Goal: Information Seeking & Learning: Learn about a topic

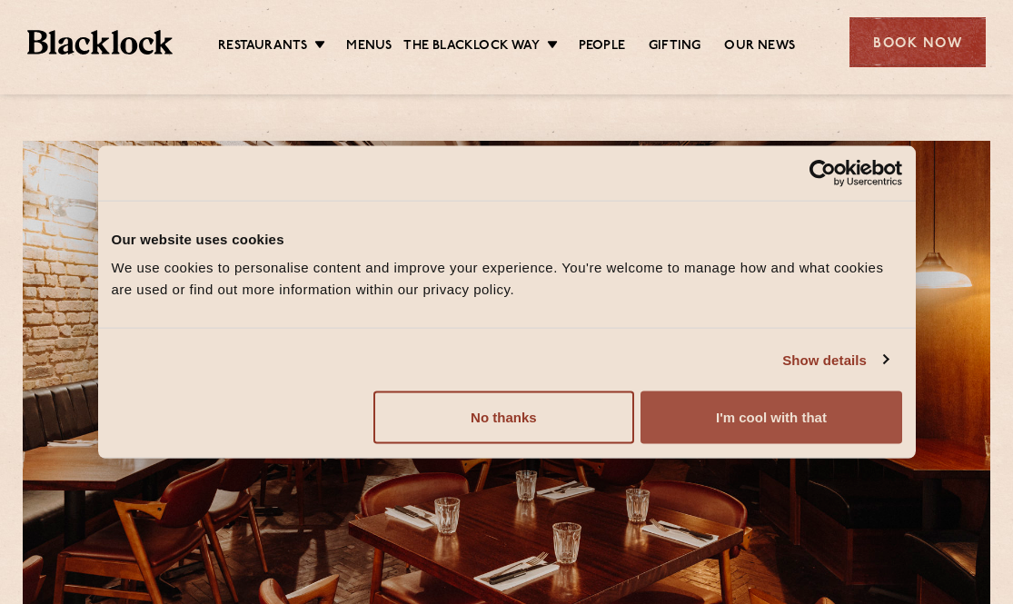
click at [707, 412] on button "I'm cool with that" at bounding box center [770, 417] width 261 height 53
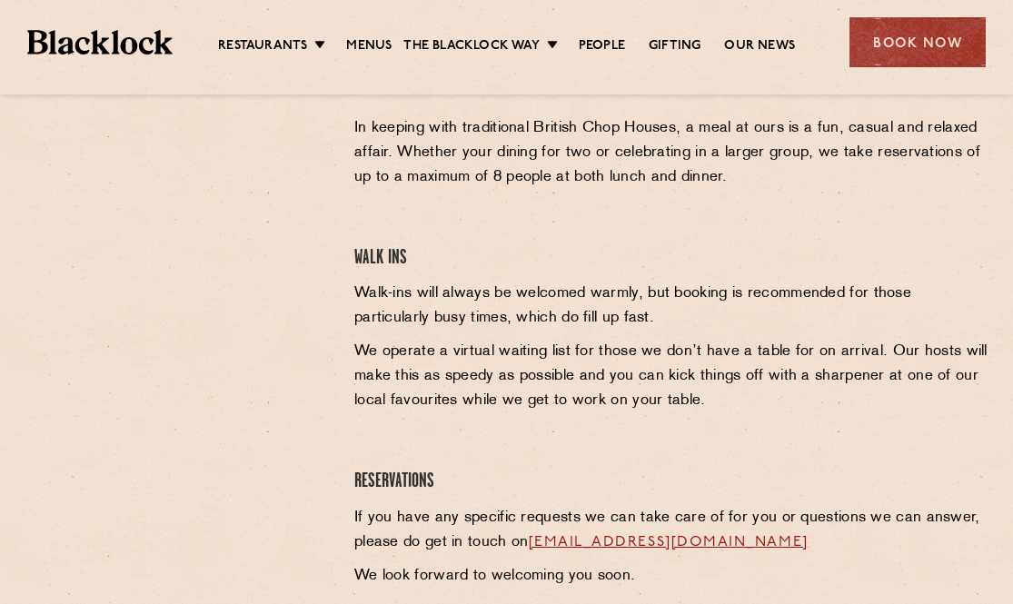
scroll to position [648, 0]
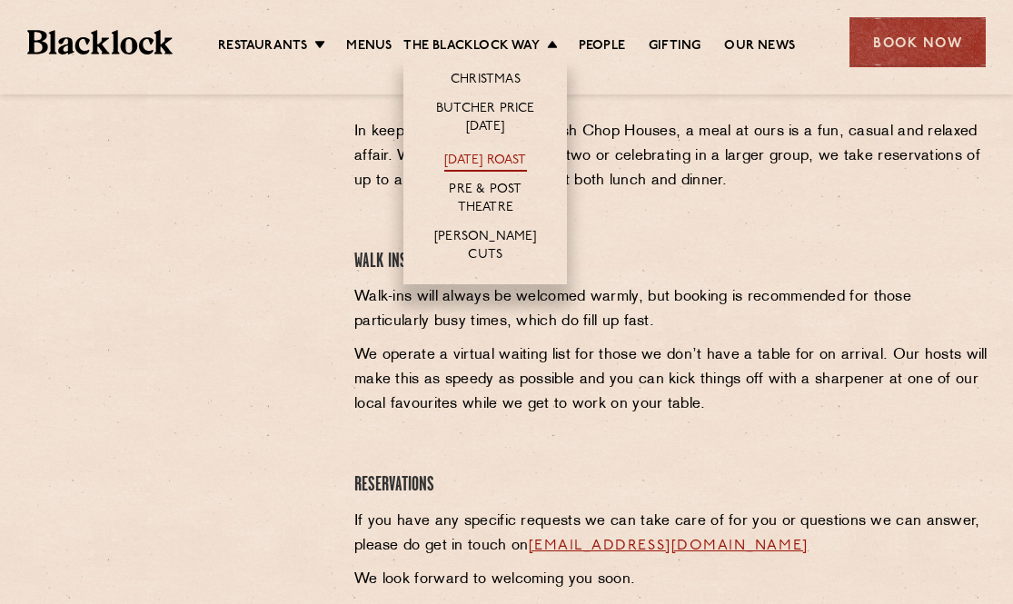
click at [462, 162] on link "[DATE] Roast" at bounding box center [485, 162] width 82 height 20
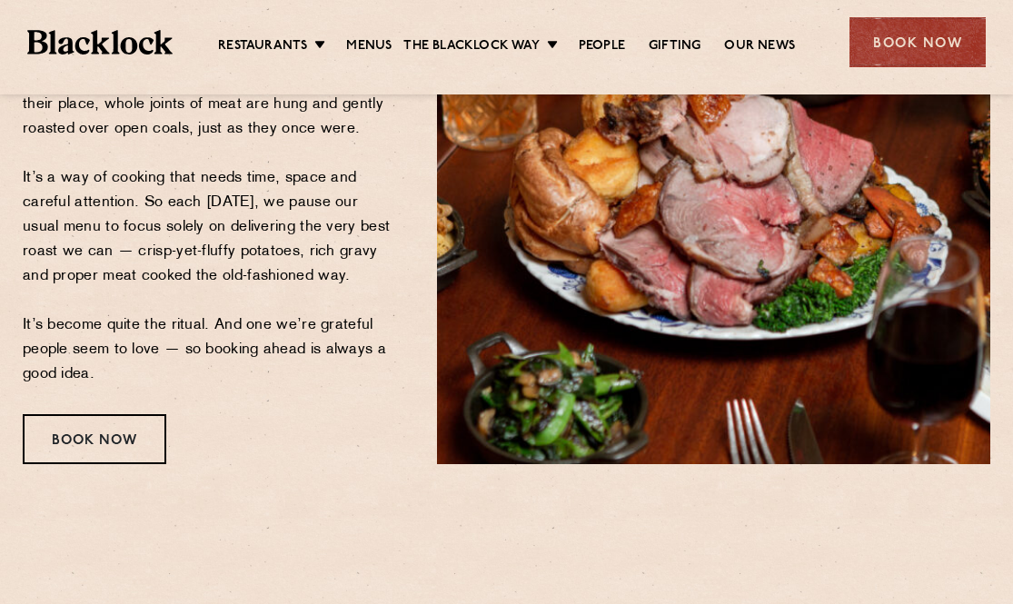
scroll to position [361, 0]
click at [356, 44] on link "Menus" at bounding box center [368, 47] width 45 height 20
